Goal: Transaction & Acquisition: Purchase product/service

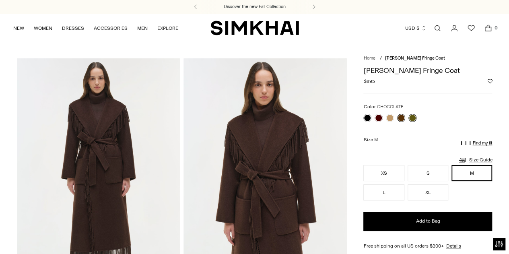
click at [413, 118] on link at bounding box center [413, 118] width 8 height 8
click at [367, 117] on link at bounding box center [367, 118] width 8 height 8
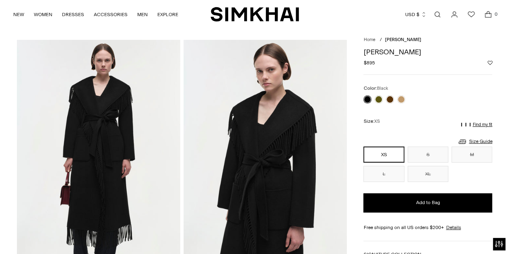
scroll to position [18, 0]
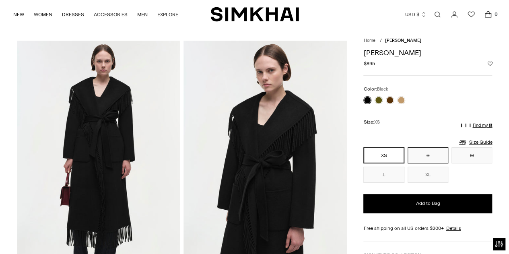
click at [437, 151] on button "S" at bounding box center [428, 155] width 41 height 16
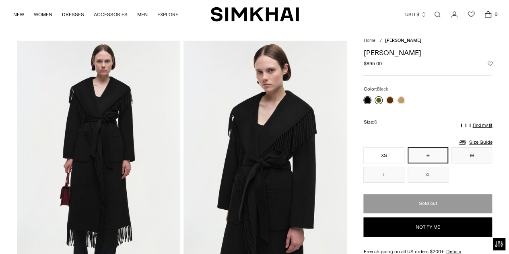
click at [378, 98] on link at bounding box center [379, 100] width 8 height 8
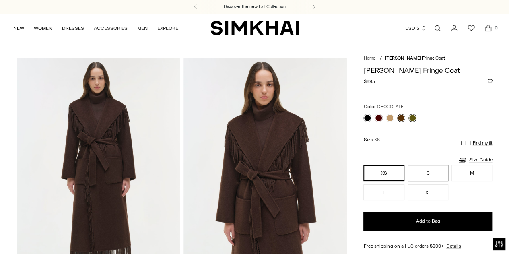
click at [422, 172] on button "S" at bounding box center [428, 173] width 41 height 16
